Goal: Task Accomplishment & Management: Complete application form

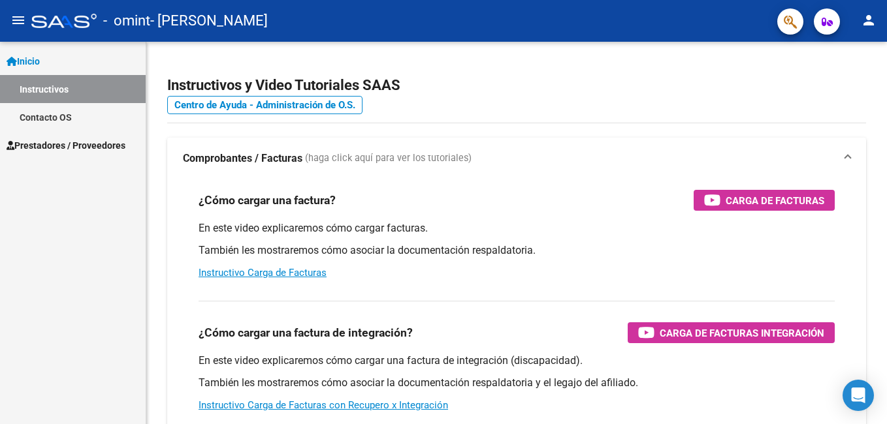
click at [46, 94] on link "Instructivos" at bounding box center [73, 89] width 146 height 28
click at [43, 111] on link "Contacto OS" at bounding box center [73, 117] width 146 height 28
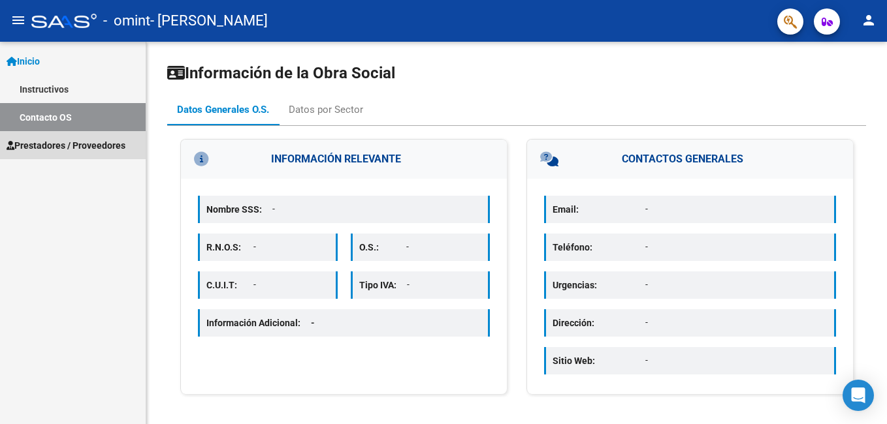
click at [60, 150] on span "Prestadores / Proveedores" at bounding box center [66, 145] width 119 height 14
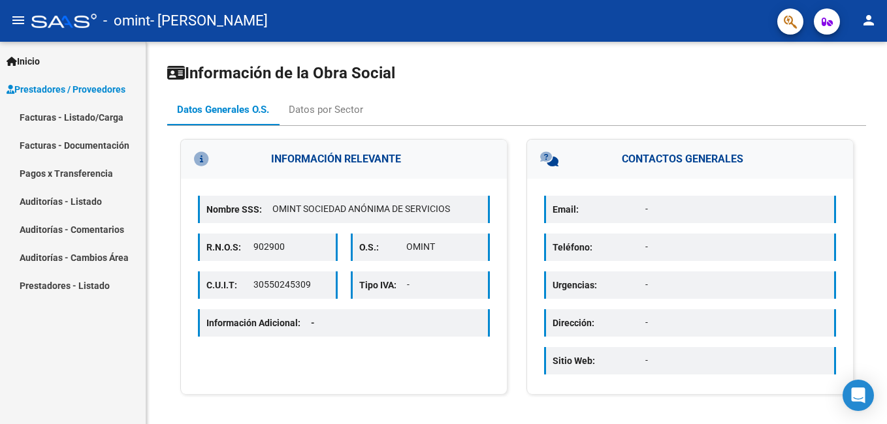
click at [80, 119] on link "Facturas - Listado/Carga" at bounding box center [73, 117] width 146 height 28
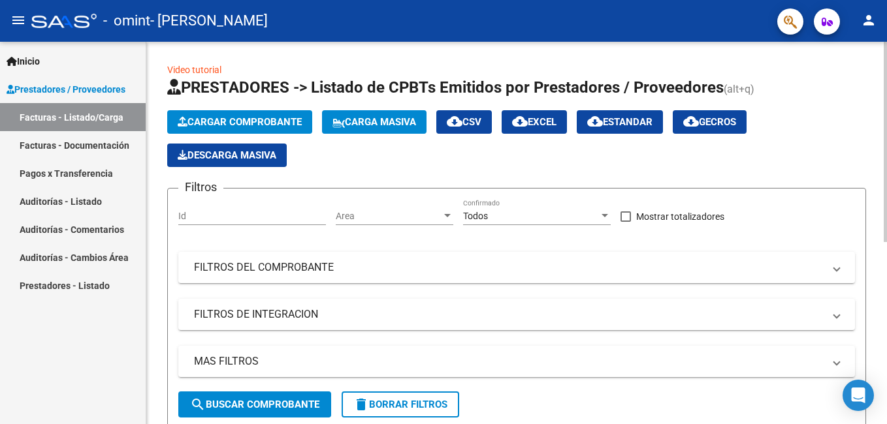
click at [238, 121] on span "Cargar Comprobante" at bounding box center [240, 122] width 124 height 12
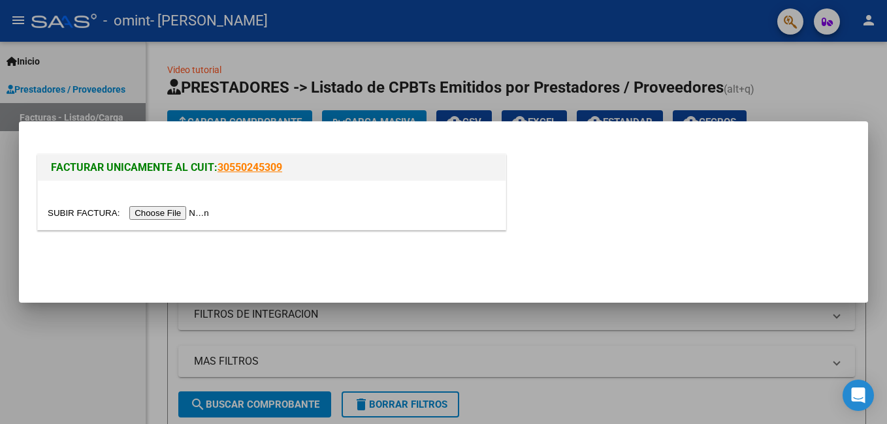
click at [147, 210] on input "file" at bounding box center [130, 213] width 165 height 14
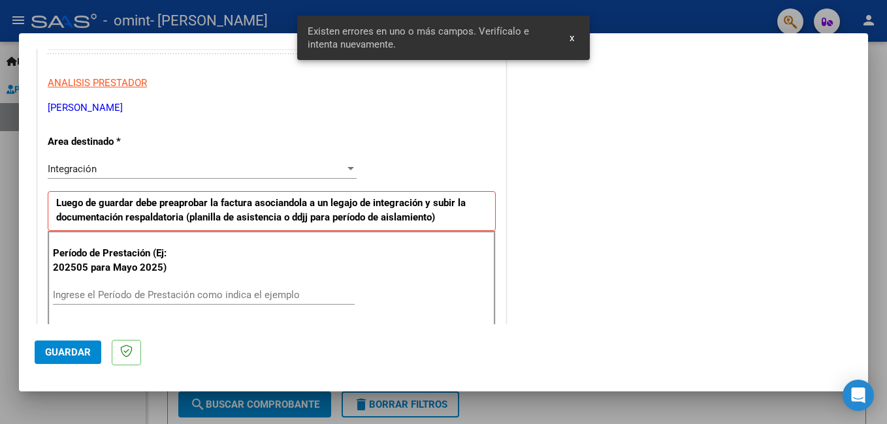
scroll to position [293, 0]
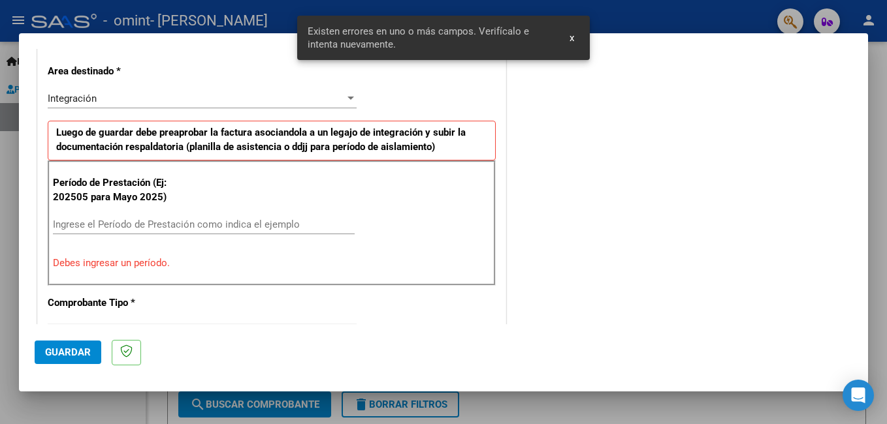
click at [108, 227] on input "Ingrese el Período de Prestación como indica el ejemplo" at bounding box center [204, 225] width 302 height 12
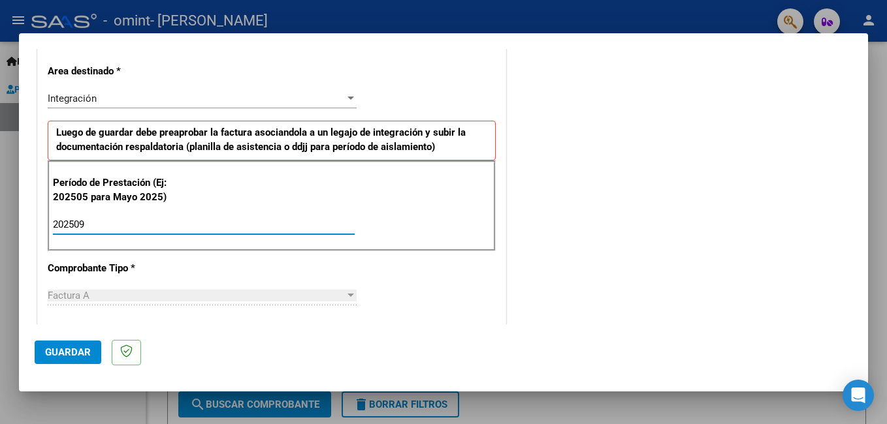
type input "202509"
click at [221, 261] on div "CUIT * 27-30875366-8 Ingresar CUIT ANALISIS PRESTADOR [PERSON_NAME] [PERSON_NAM…" at bounding box center [272, 411] width 468 height 983
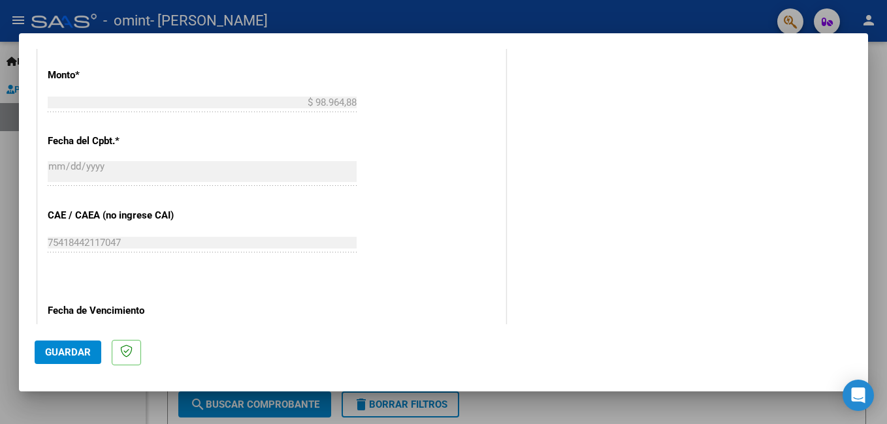
scroll to position [815, 0]
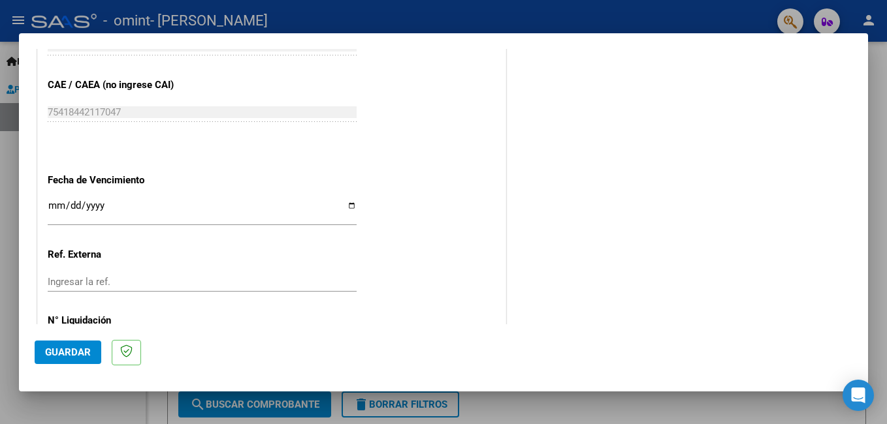
click at [348, 205] on input "Ingresar la fecha" at bounding box center [202, 210] width 309 height 21
type input "[DATE]"
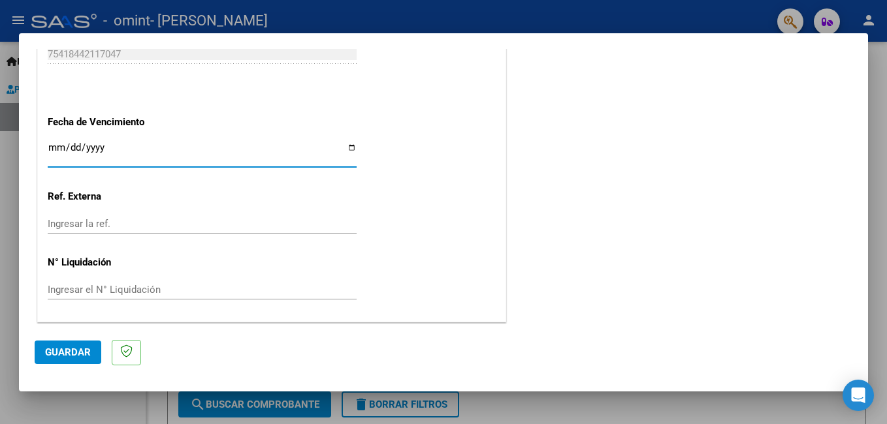
click at [91, 219] on input "Ingresar la ref." at bounding box center [202, 224] width 309 height 12
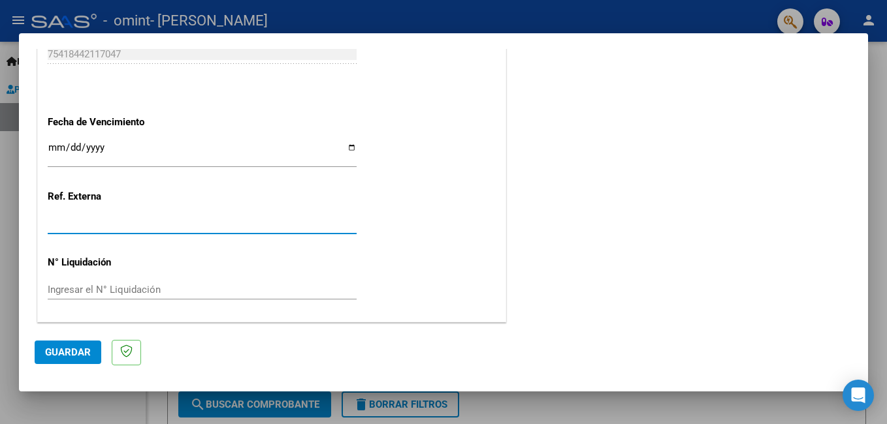
click at [91, 219] on input "Ingresar la ref." at bounding box center [202, 224] width 309 height 12
click at [65, 359] on button "Guardar" at bounding box center [68, 353] width 67 height 24
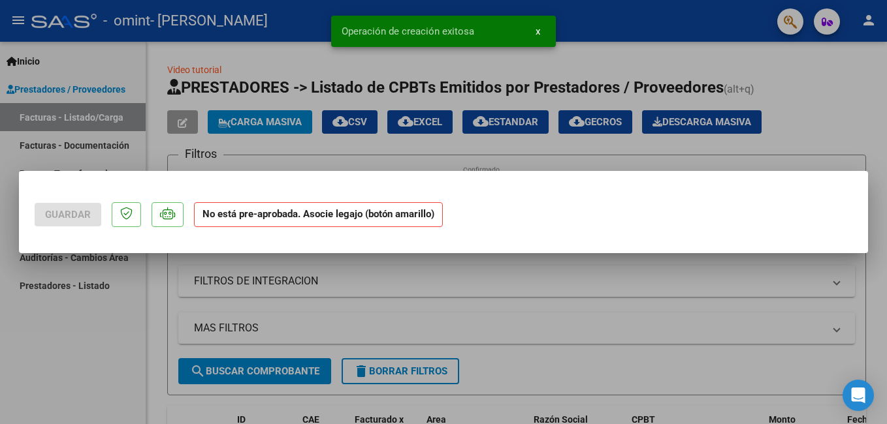
scroll to position [0, 0]
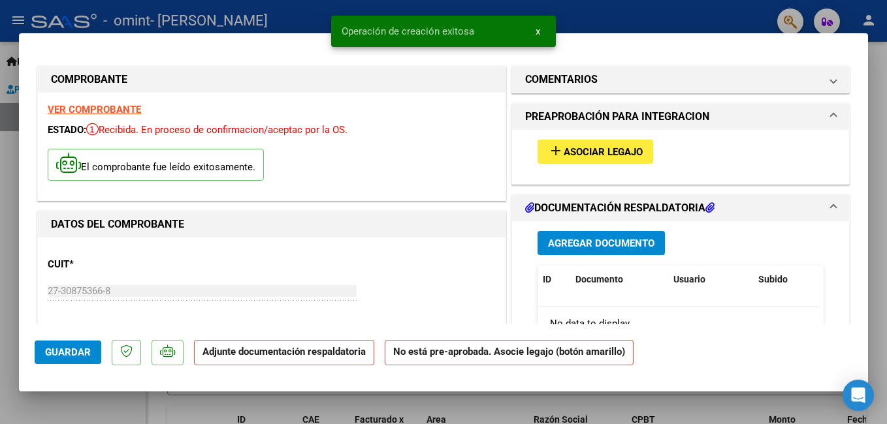
click at [601, 242] on span "Agregar Documento" at bounding box center [601, 244] width 106 height 12
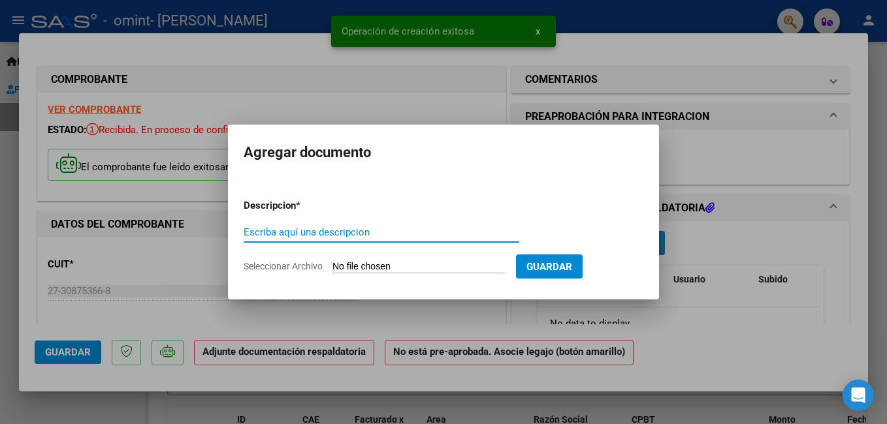
click at [371, 233] on input "Escriba aquí una descripcion" at bounding box center [382, 233] width 276 height 12
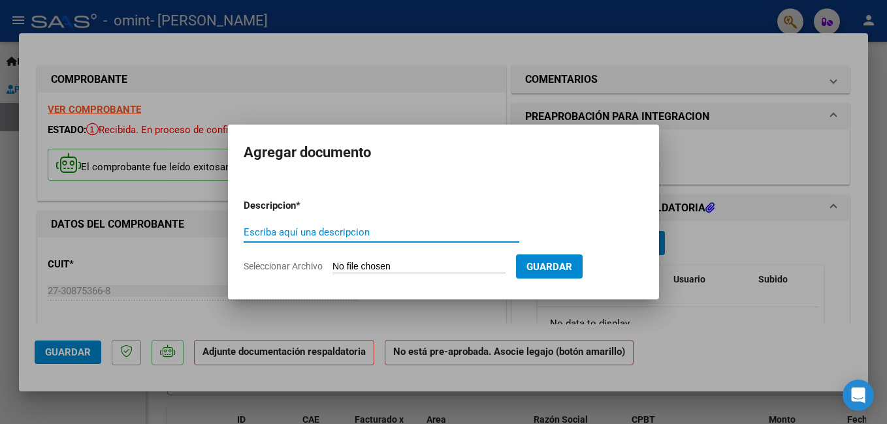
click at [261, 232] on input "Escriba aquí una descripcion" at bounding box center [382, 233] width 276 height 12
click at [375, 229] on input "PLANILLA ASISTENCIA SEPTEMBRE" at bounding box center [382, 233] width 276 height 12
type input "PLANILLA ASISTENCIA SEPTIEMBRE"
click at [313, 259] on form "Descripcion * PLANILLA ASISTENCIA SEPTIEMBRE Escriba aquí una descripcion Selec…" at bounding box center [444, 236] width 400 height 95
drag, startPoint x: 313, startPoint y: 259, endPoint x: 340, endPoint y: 262, distance: 26.3
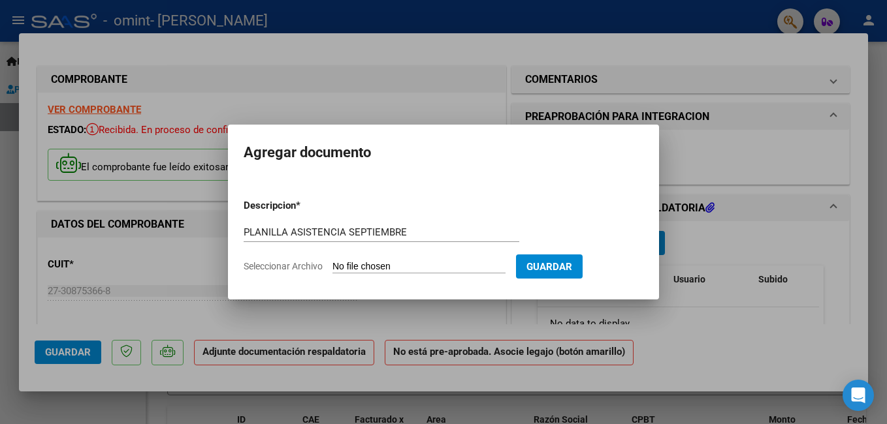
click at [340, 262] on input "Seleccionar Archivo" at bounding box center [418, 267] width 173 height 12
type input "C:\fakepath\[PERSON_NAME] TO SEPTIEMBRE.pdf"
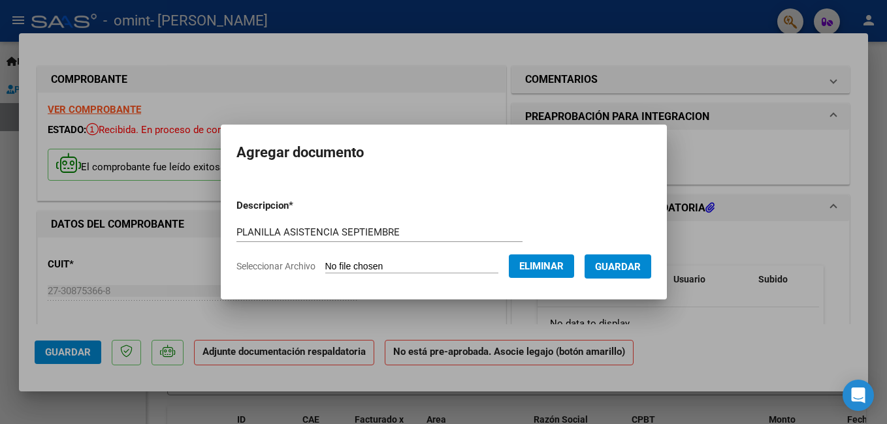
click at [629, 259] on button "Guardar" at bounding box center [617, 267] width 67 height 24
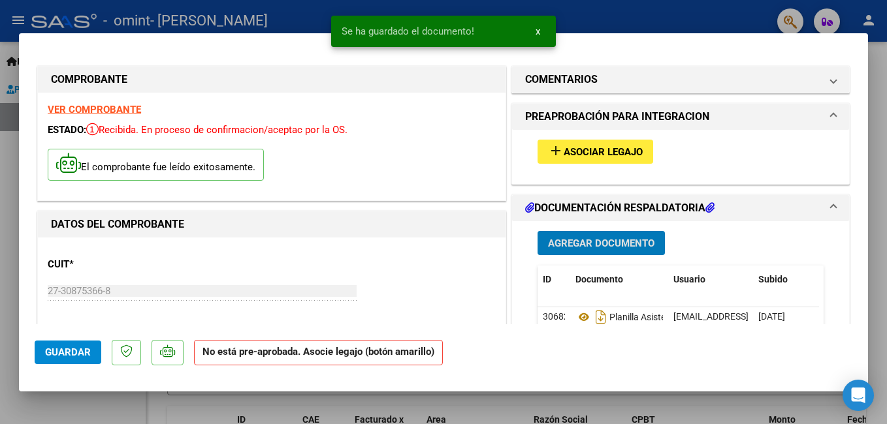
click at [600, 147] on span "Asociar Legajo" at bounding box center [603, 152] width 79 height 12
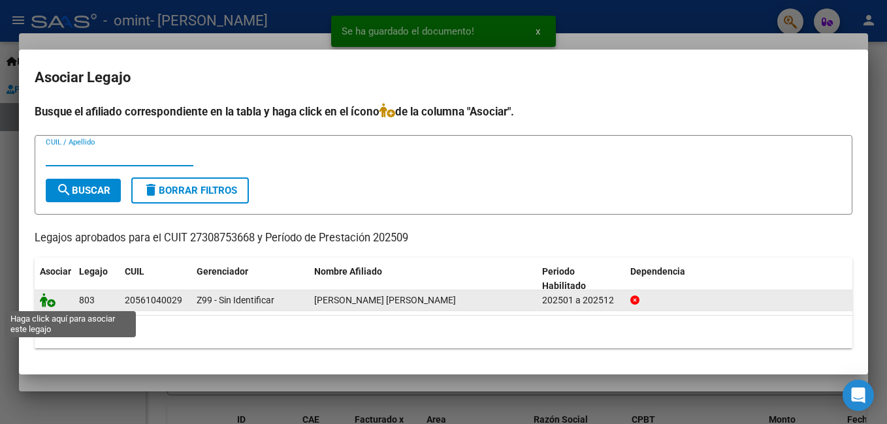
click at [44, 304] on icon at bounding box center [48, 300] width 16 height 14
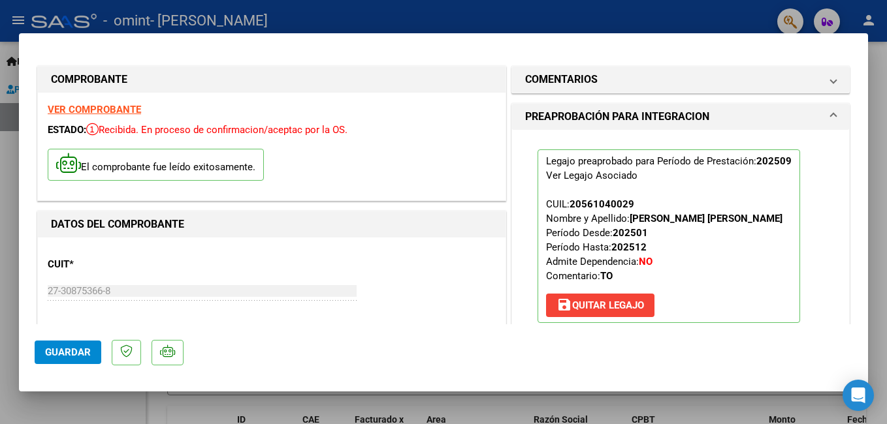
click at [43, 350] on button "Guardar" at bounding box center [68, 353] width 67 height 24
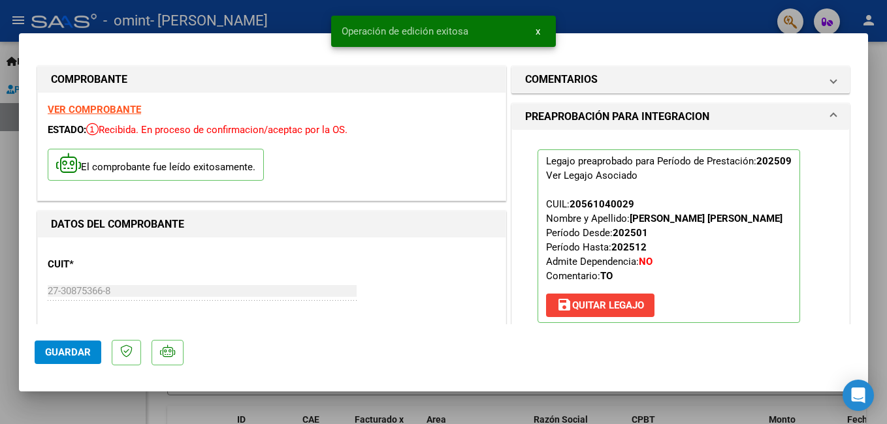
click at [51, 351] on span "Guardar" at bounding box center [68, 353] width 46 height 12
click at [683, 31] on div at bounding box center [443, 212] width 887 height 424
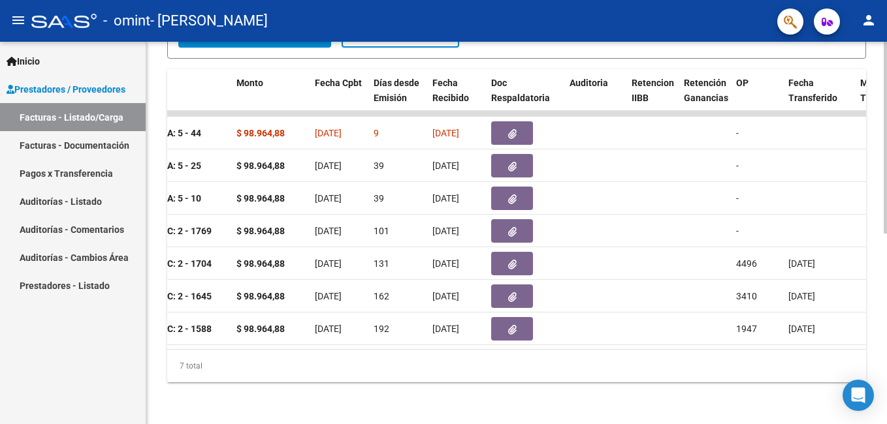
scroll to position [0, 535]
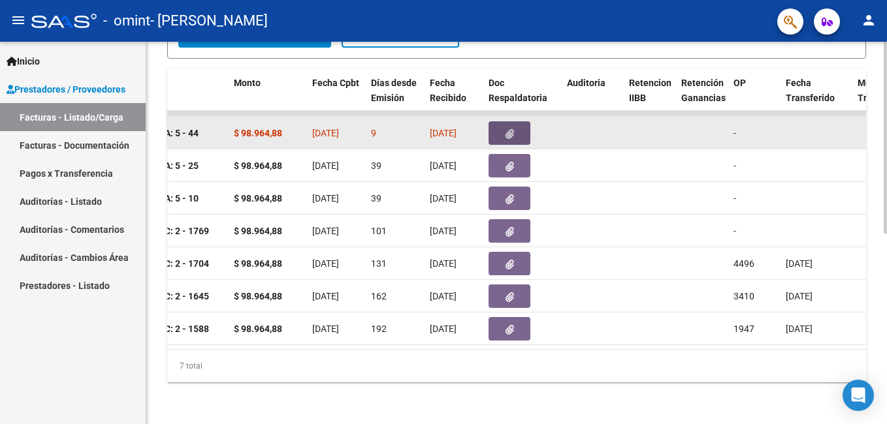
click at [509, 129] on icon "button" at bounding box center [509, 134] width 8 height 10
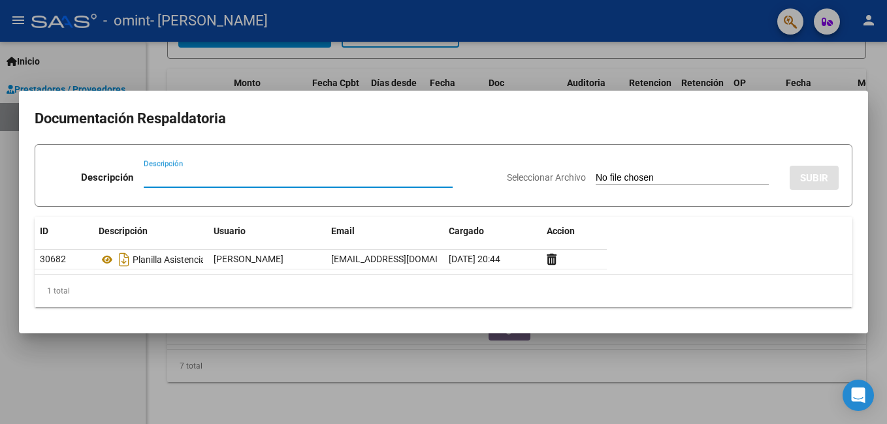
click at [590, 367] on div at bounding box center [443, 212] width 887 height 424
